Goal: Task Accomplishment & Management: Complete application form

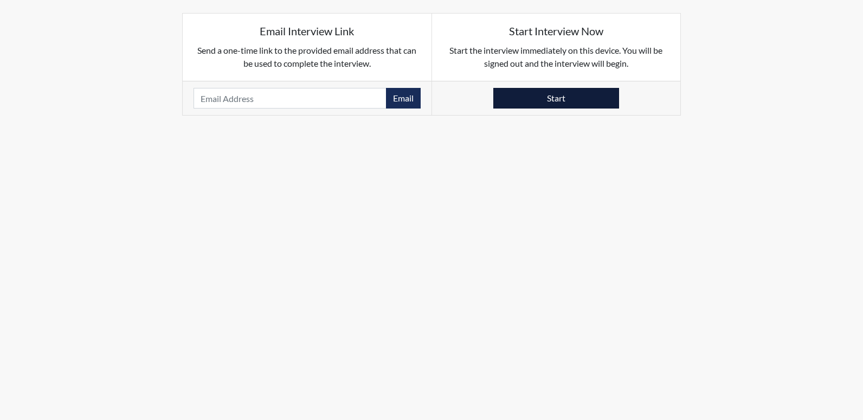
click at [543, 98] on button "Start" at bounding box center [557, 98] width 126 height 21
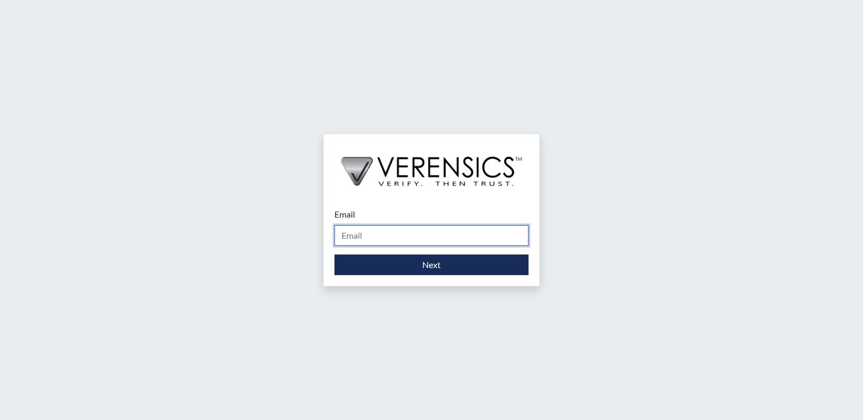
click at [384, 234] on input "Email" at bounding box center [432, 235] width 194 height 21
type input "[PERSON_NAME][EMAIL_ADDRESS][DOMAIN_NAME]"
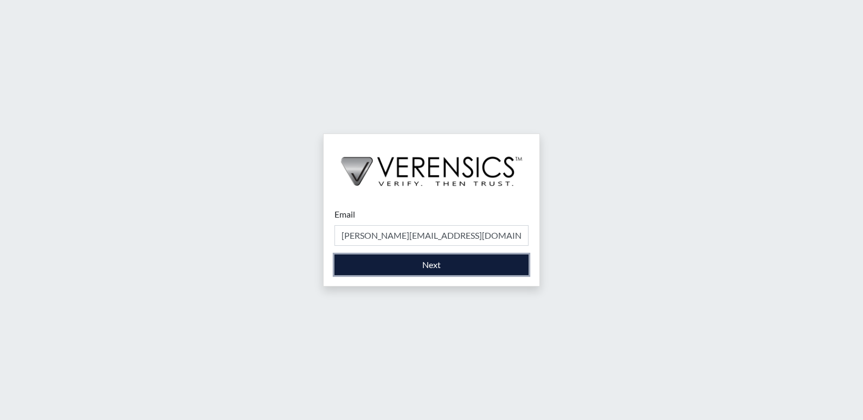
click at [401, 261] on button "Next" at bounding box center [432, 264] width 194 height 21
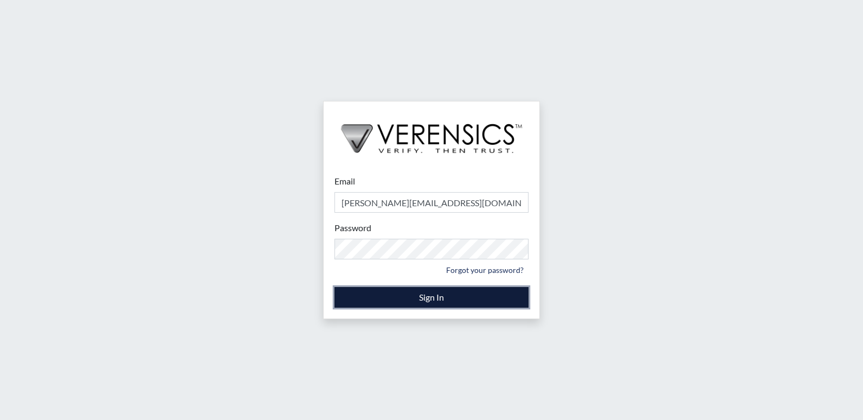
click at [433, 294] on button "Sign In" at bounding box center [432, 297] width 194 height 21
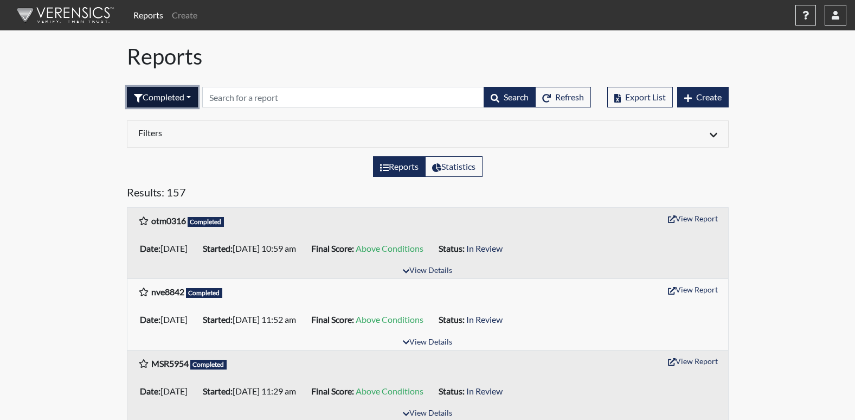
click at [195, 100] on button "Completed" at bounding box center [162, 97] width 71 height 21
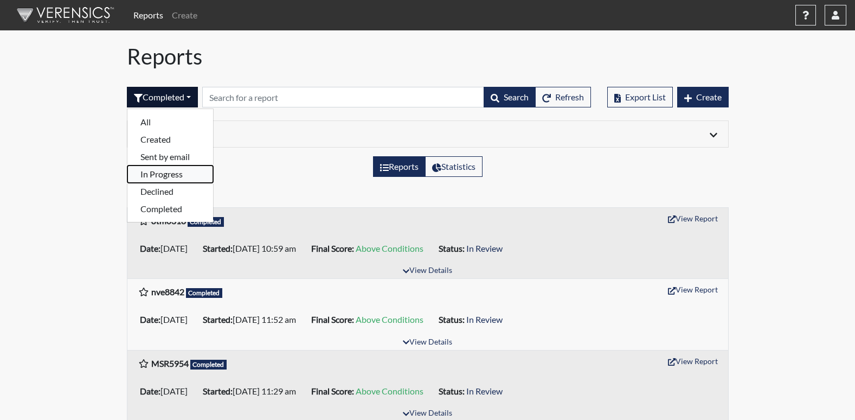
click at [158, 172] on button "In Progress" at bounding box center [170, 173] width 86 height 17
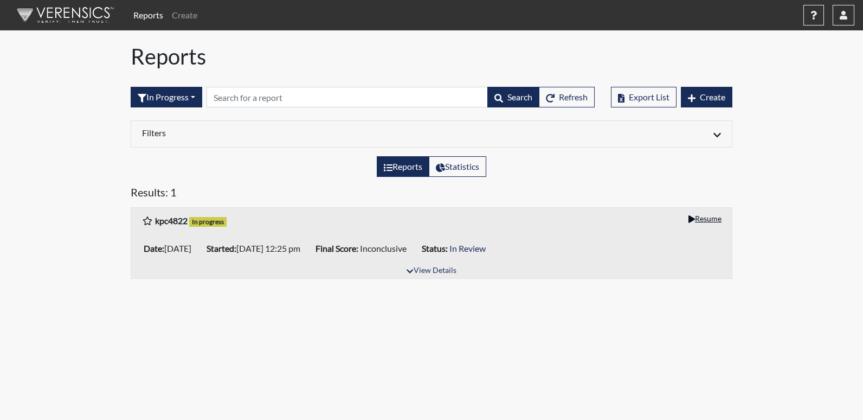
click at [705, 219] on button "Resume" at bounding box center [705, 218] width 43 height 17
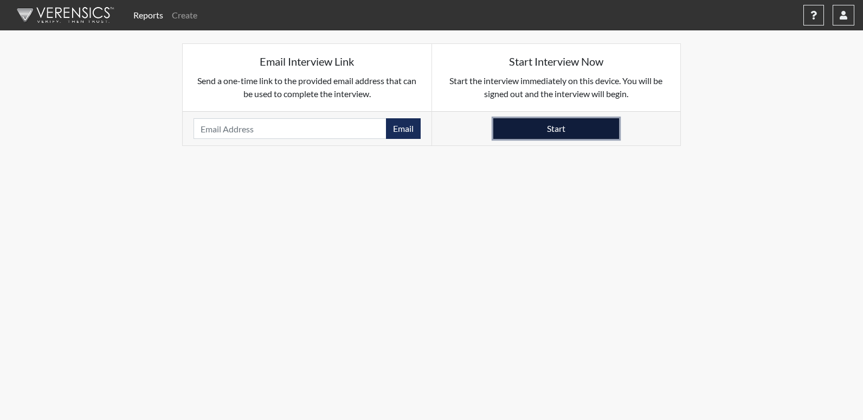
click at [570, 134] on button "Start" at bounding box center [557, 128] width 126 height 21
